Goal: Communication & Community: Participate in discussion

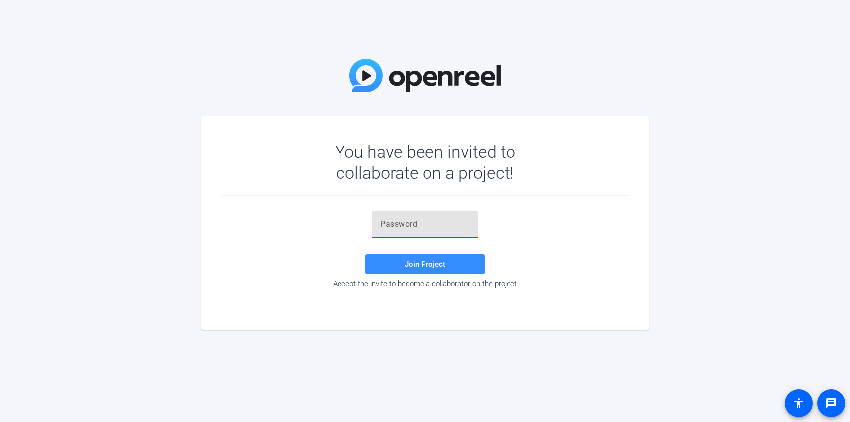
click at [452, 224] on input "text" at bounding box center [424, 224] width 89 height 12
paste input "0O5Hhb"
type input "0O5Hhb"
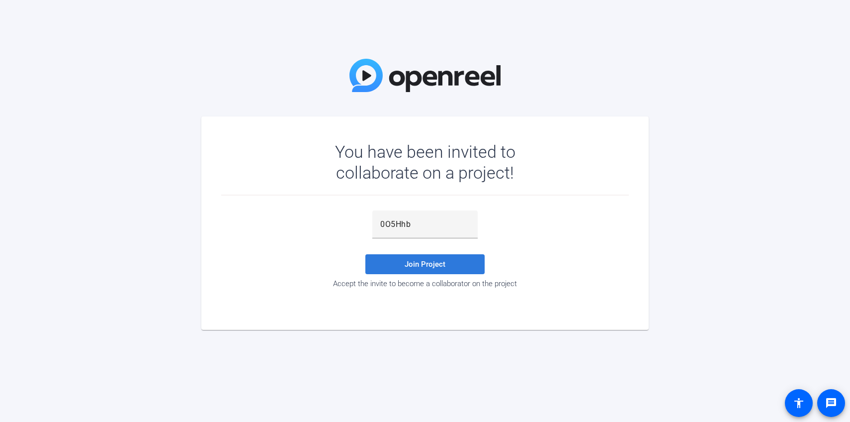
click at [438, 256] on span at bounding box center [424, 264] width 119 height 24
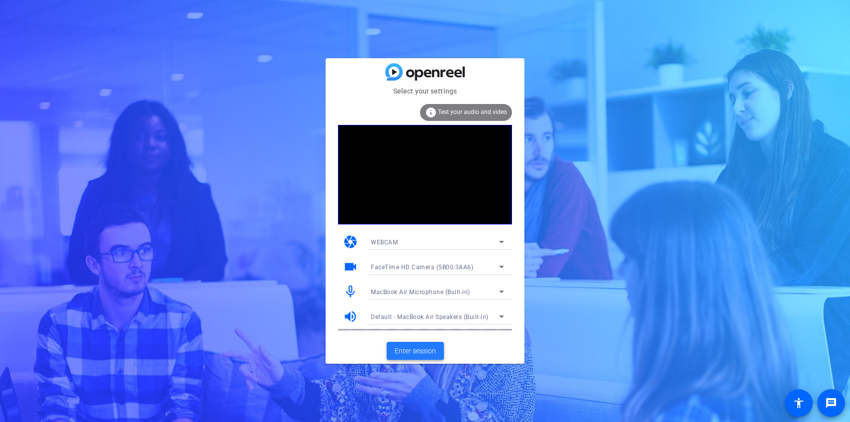
click at [423, 347] on span "Enter session" at bounding box center [415, 351] width 41 height 10
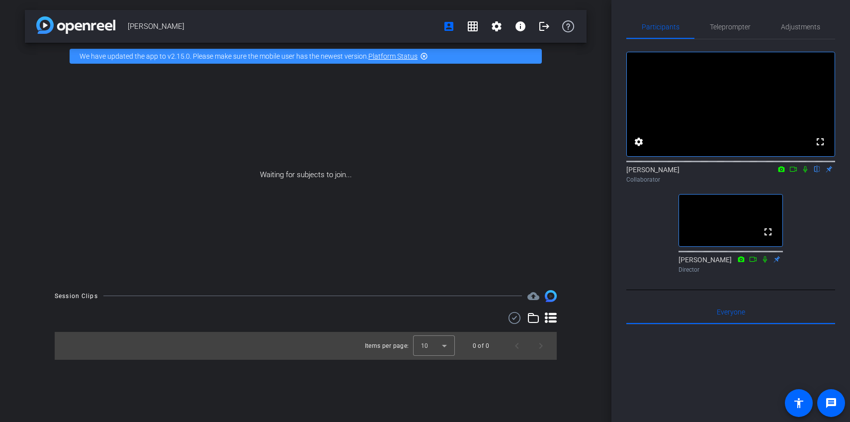
click at [638, 237] on div "fullscreen settings [PERSON_NAME] flip Collaborator fullscreen [PERSON_NAME] Di…" at bounding box center [730, 158] width 209 height 238
click at [806, 174] on mat-icon at bounding box center [805, 169] width 12 height 9
click at [796, 173] on icon at bounding box center [794, 169] width 8 height 7
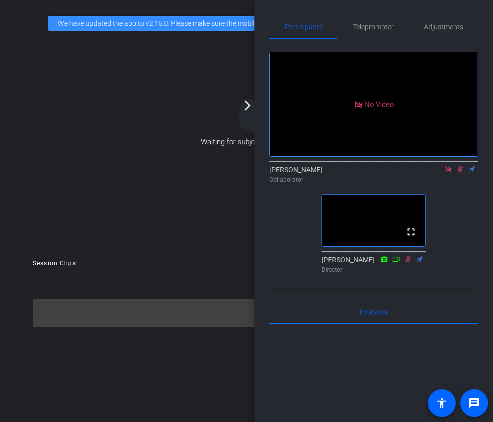
click at [450, 173] on icon at bounding box center [448, 169] width 8 height 7
click at [448, 173] on icon at bounding box center [448, 169] width 5 height 6
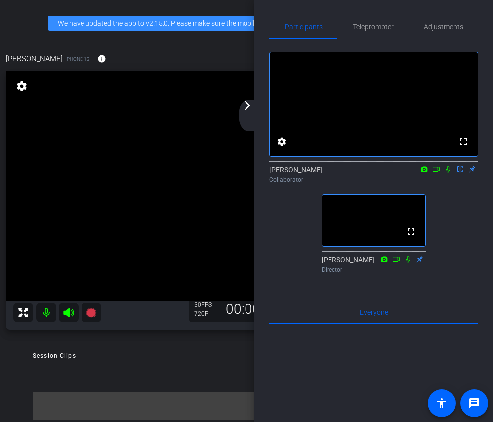
click at [437, 173] on icon at bounding box center [437, 169] width 8 height 7
click at [450, 173] on icon at bounding box center [448, 169] width 8 height 7
click at [449, 173] on icon at bounding box center [448, 169] width 8 height 7
click at [436, 173] on icon at bounding box center [437, 169] width 8 height 7
click at [251, 113] on div "arrow_back_ios_new arrow_forward_ios" at bounding box center [249, 115] width 21 height 32
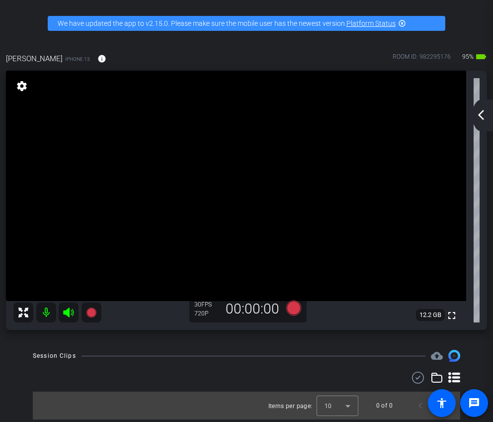
click at [481, 118] on mat-icon "arrow_back_ios_new" at bounding box center [481, 115] width 12 height 12
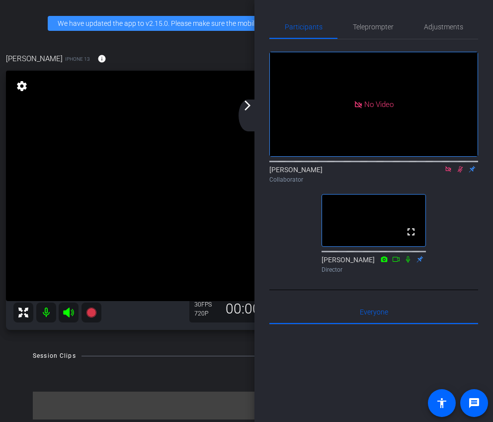
click at [248, 114] on div "arrow_back_ios_new arrow_forward_ios" at bounding box center [249, 115] width 21 height 32
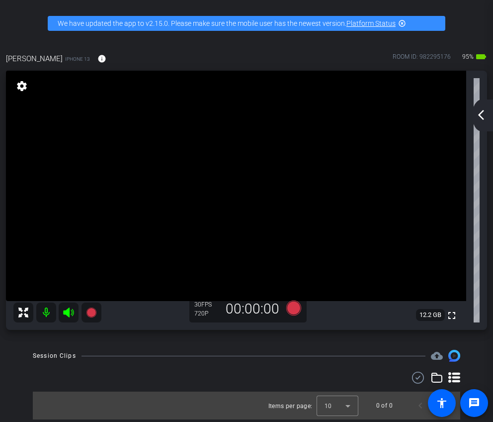
click at [482, 115] on mat-icon "arrow_back_ios_new" at bounding box center [481, 115] width 12 height 12
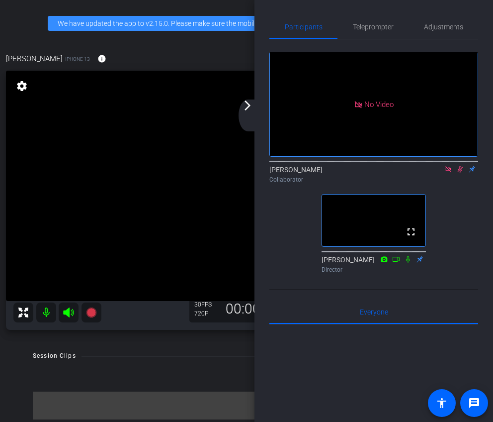
click at [250, 114] on div "arrow_back_ios_new arrow_forward_ios" at bounding box center [249, 115] width 21 height 32
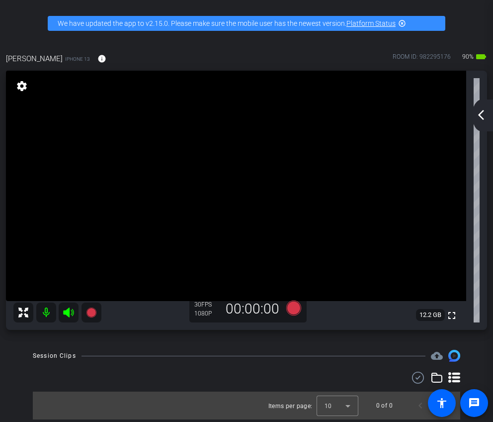
click at [477, 352] on div "Session Clips cloud_upload Items per page: 10 0 of 0" at bounding box center [246, 385] width 487 height 70
click at [477, 353] on div "Session Clips cloud_upload Items per page: 10 0 of 0" at bounding box center [246, 385] width 487 height 70
click at [485, 114] on mat-icon "arrow_back_ios_new" at bounding box center [481, 115] width 12 height 12
